Goal: Check status: Check status

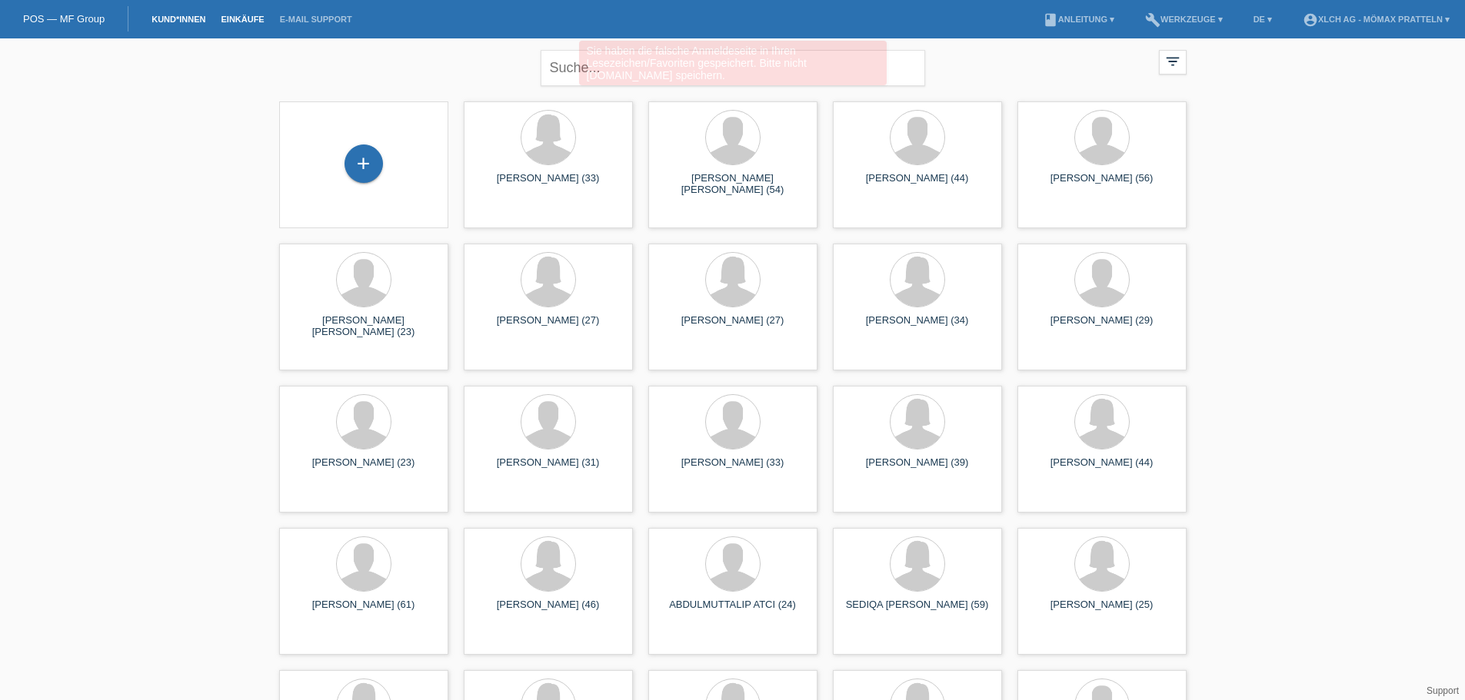
click at [248, 21] on link "Einkäufe" at bounding box center [242, 19] width 58 height 9
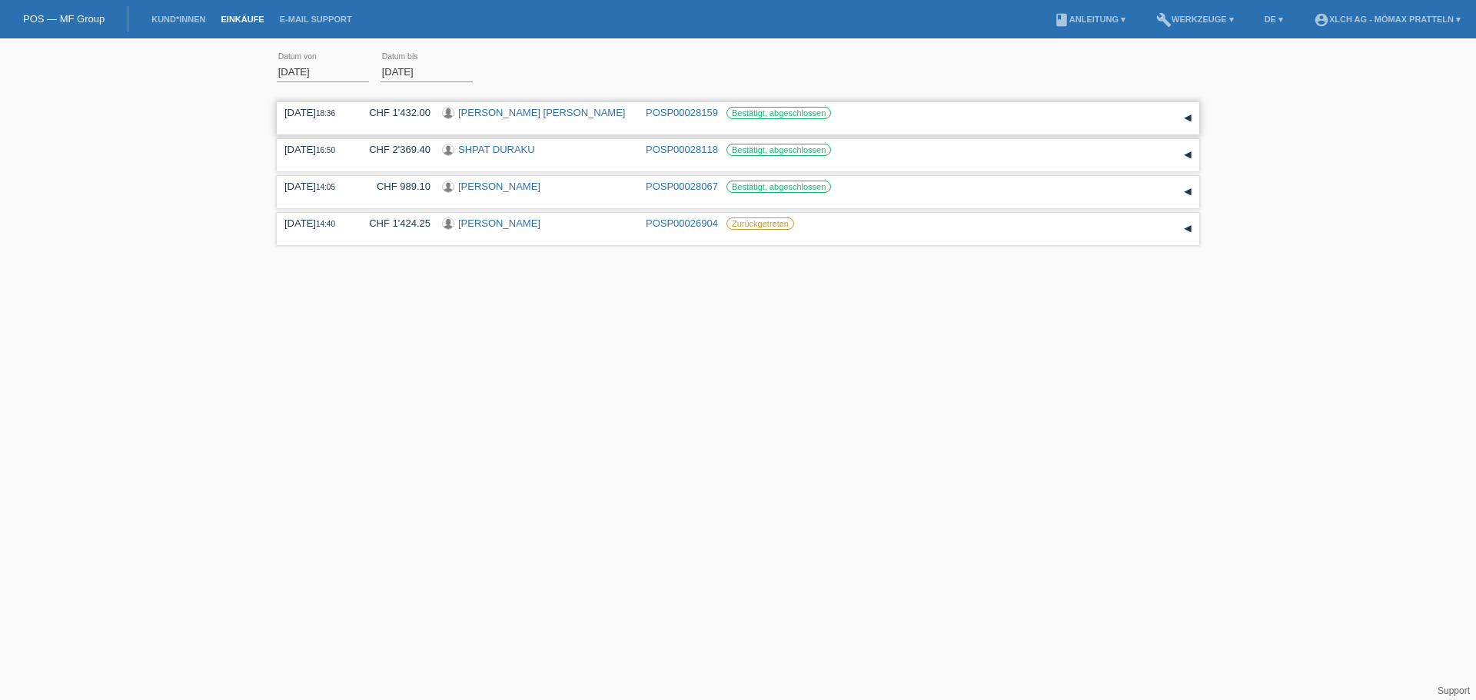
click at [512, 113] on link "[PERSON_NAME] [PERSON_NAME]" at bounding box center [541, 113] width 167 height 12
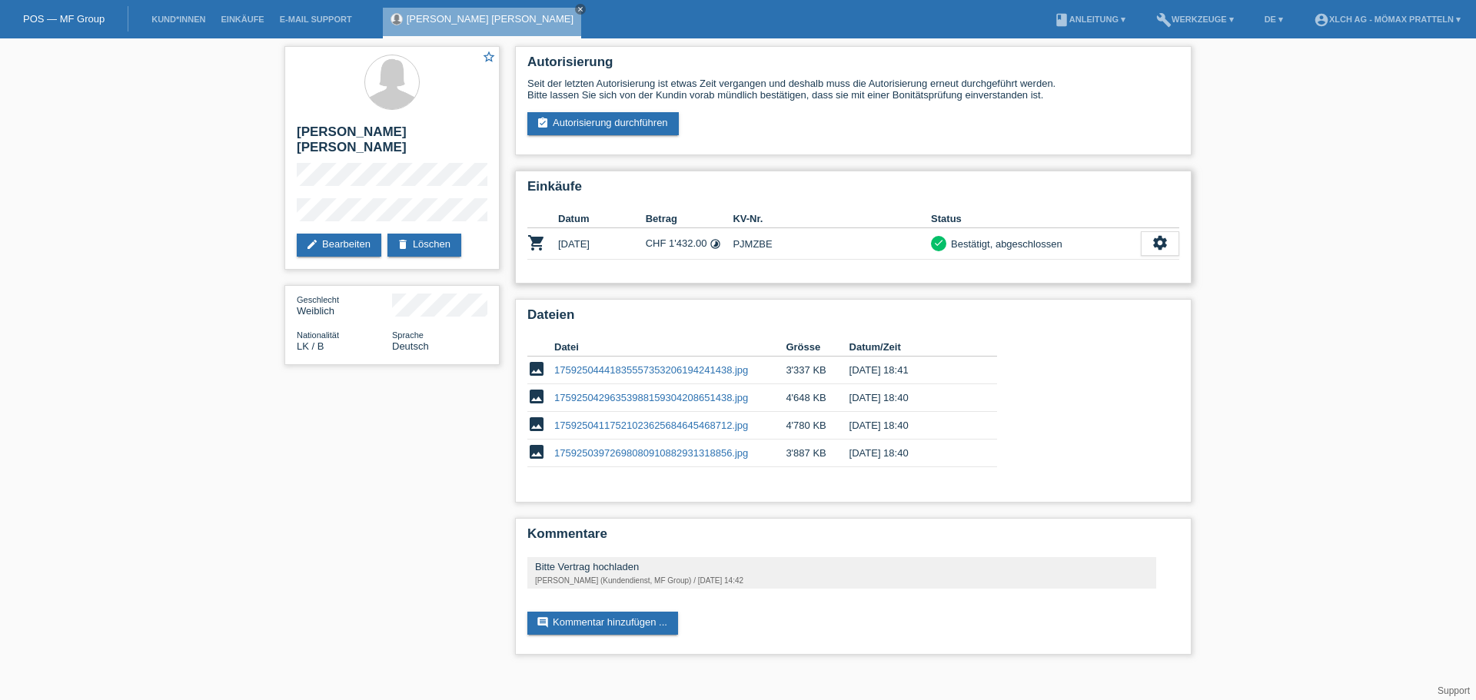
click at [755, 240] on td "PJMZBE" at bounding box center [832, 244] width 198 height 32
copy td "PJMZBE"
